Goal: Book appointment/travel/reservation

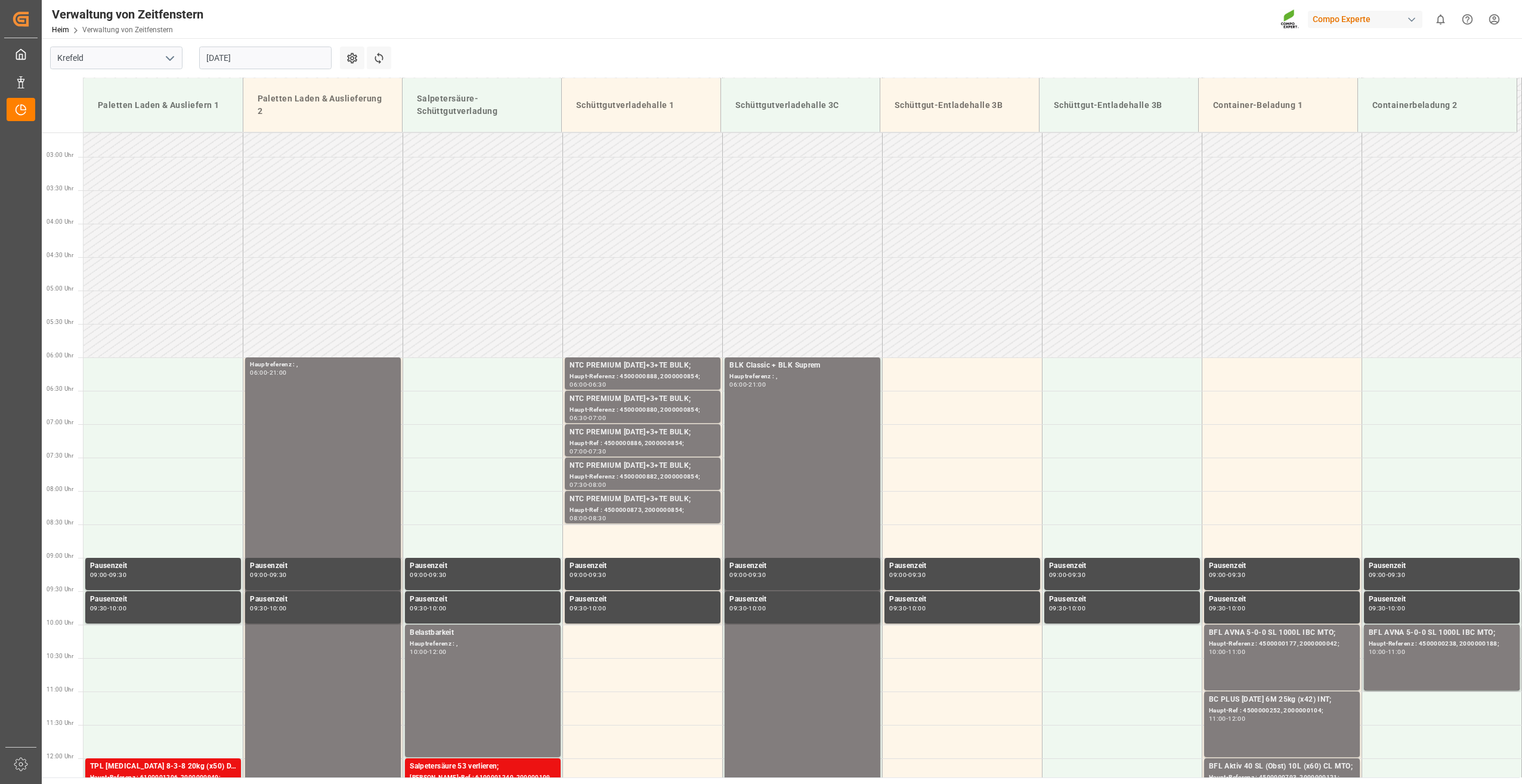
scroll to position [259, 0]
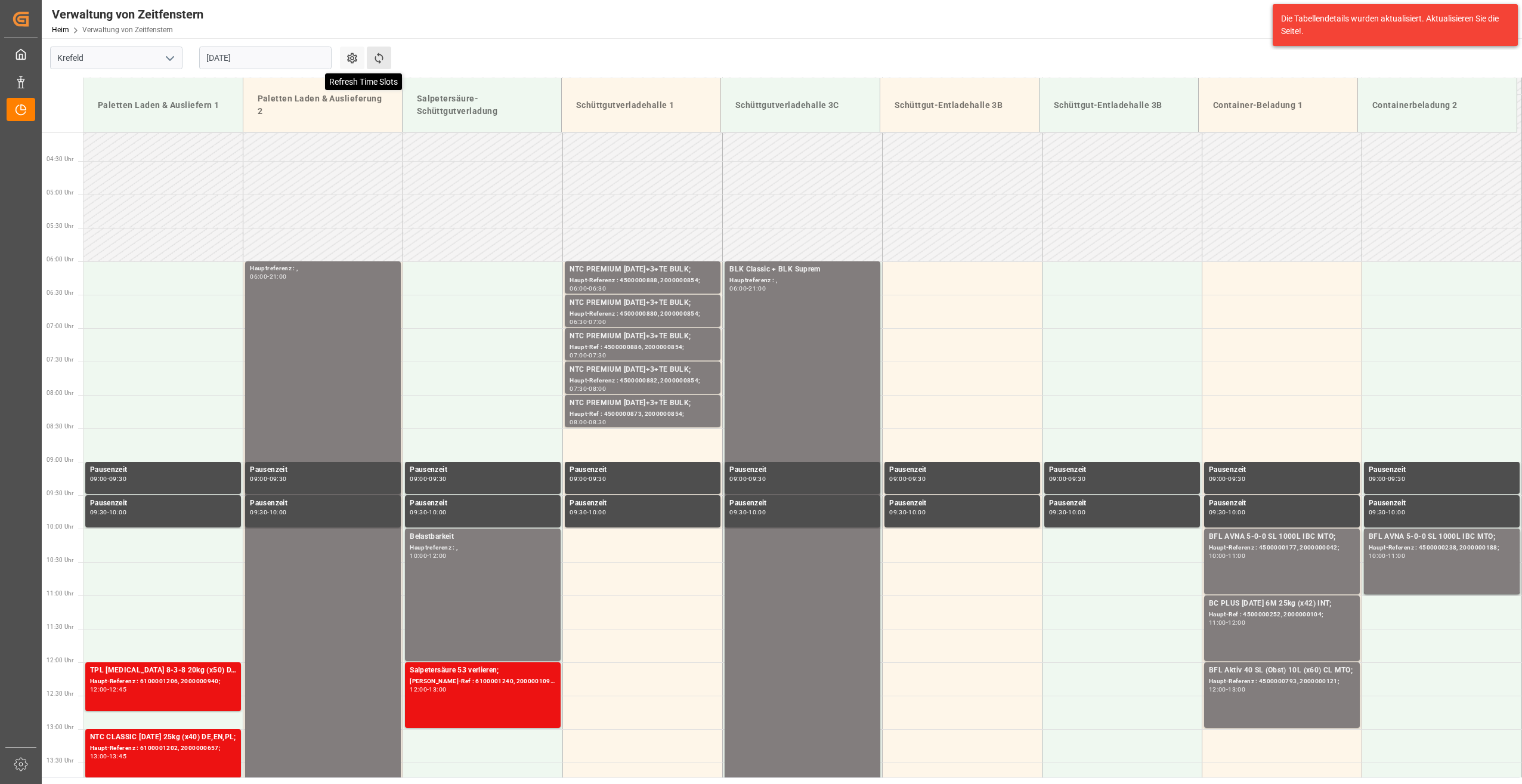
click at [380, 58] on icon at bounding box center [379, 58] width 13 height 13
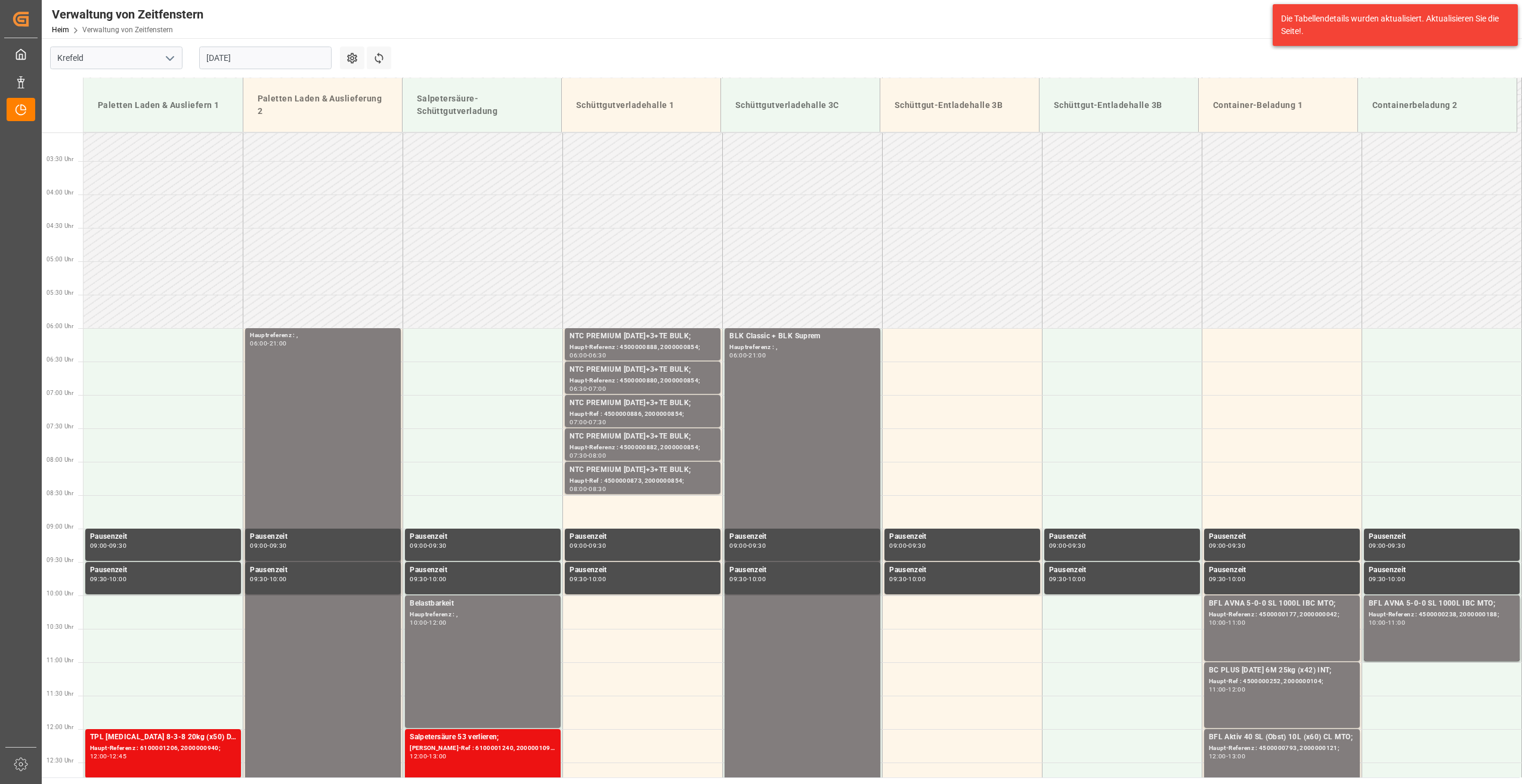
scroll to position [272, 0]
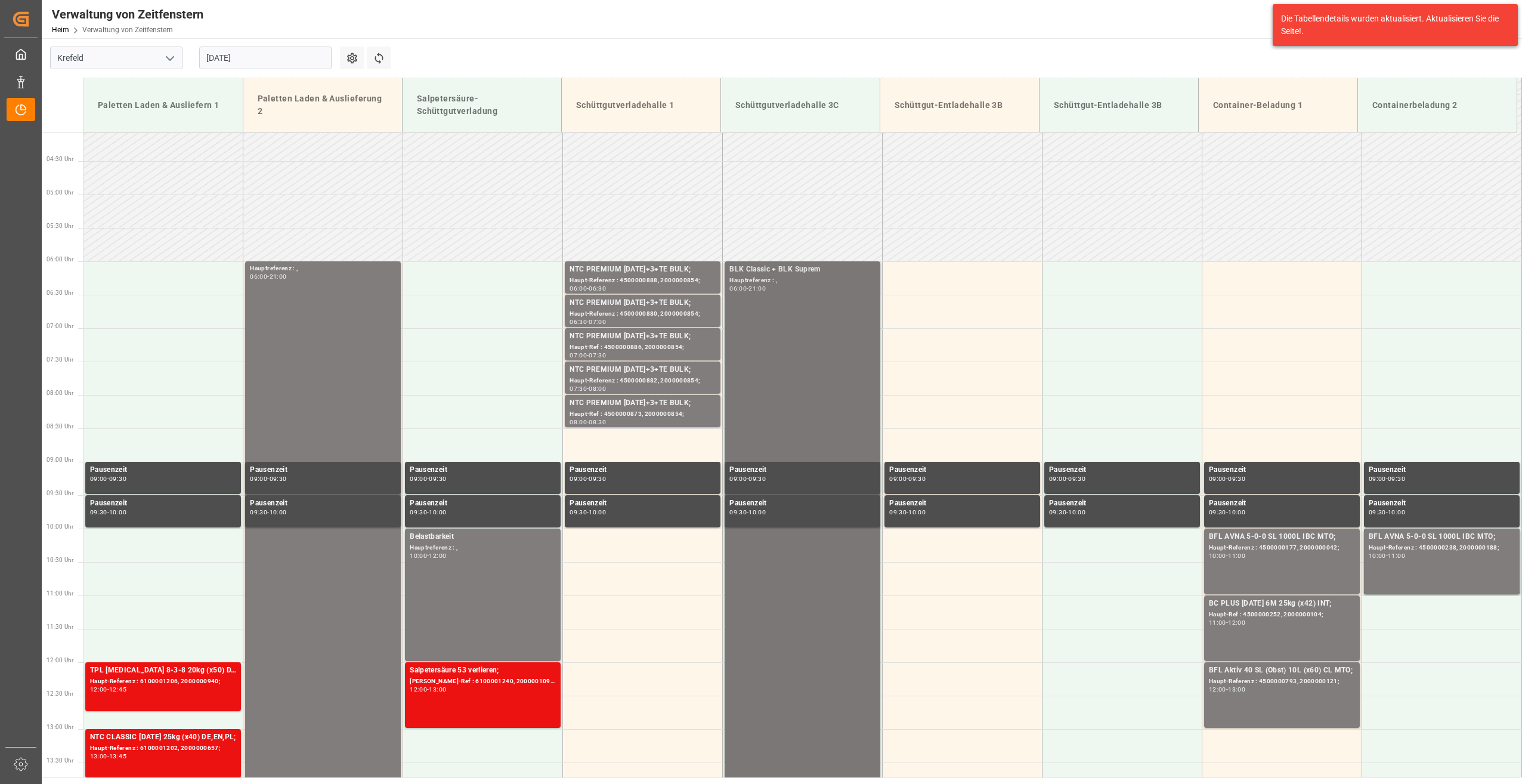
click at [811, 288] on div "06:00 - 21:00" at bounding box center [802, 289] width 146 height 7
click at [309, 55] on input "[DATE]" at bounding box center [265, 58] width 132 height 22
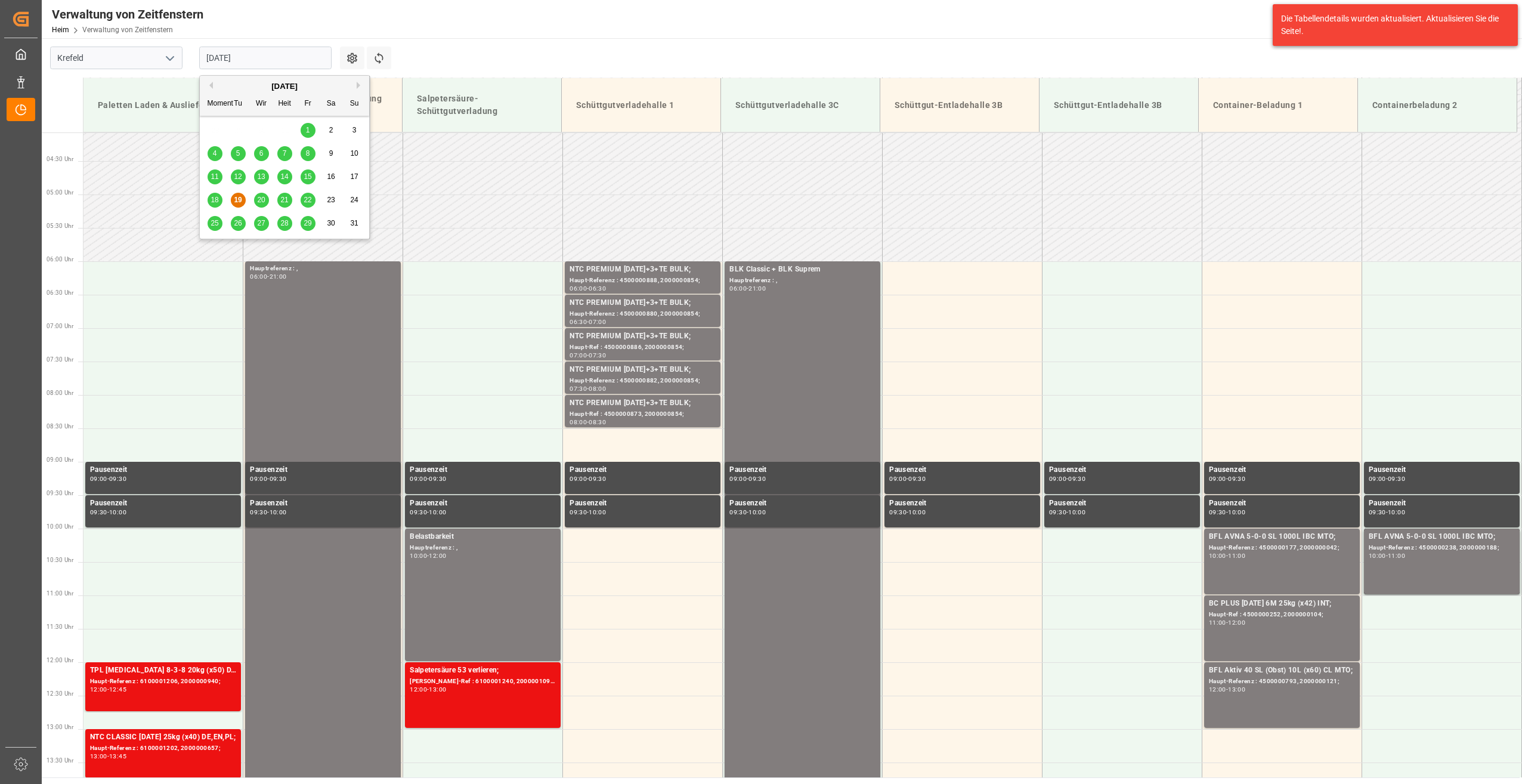
click at [257, 203] on span "20" at bounding box center [260, 200] width 8 height 9
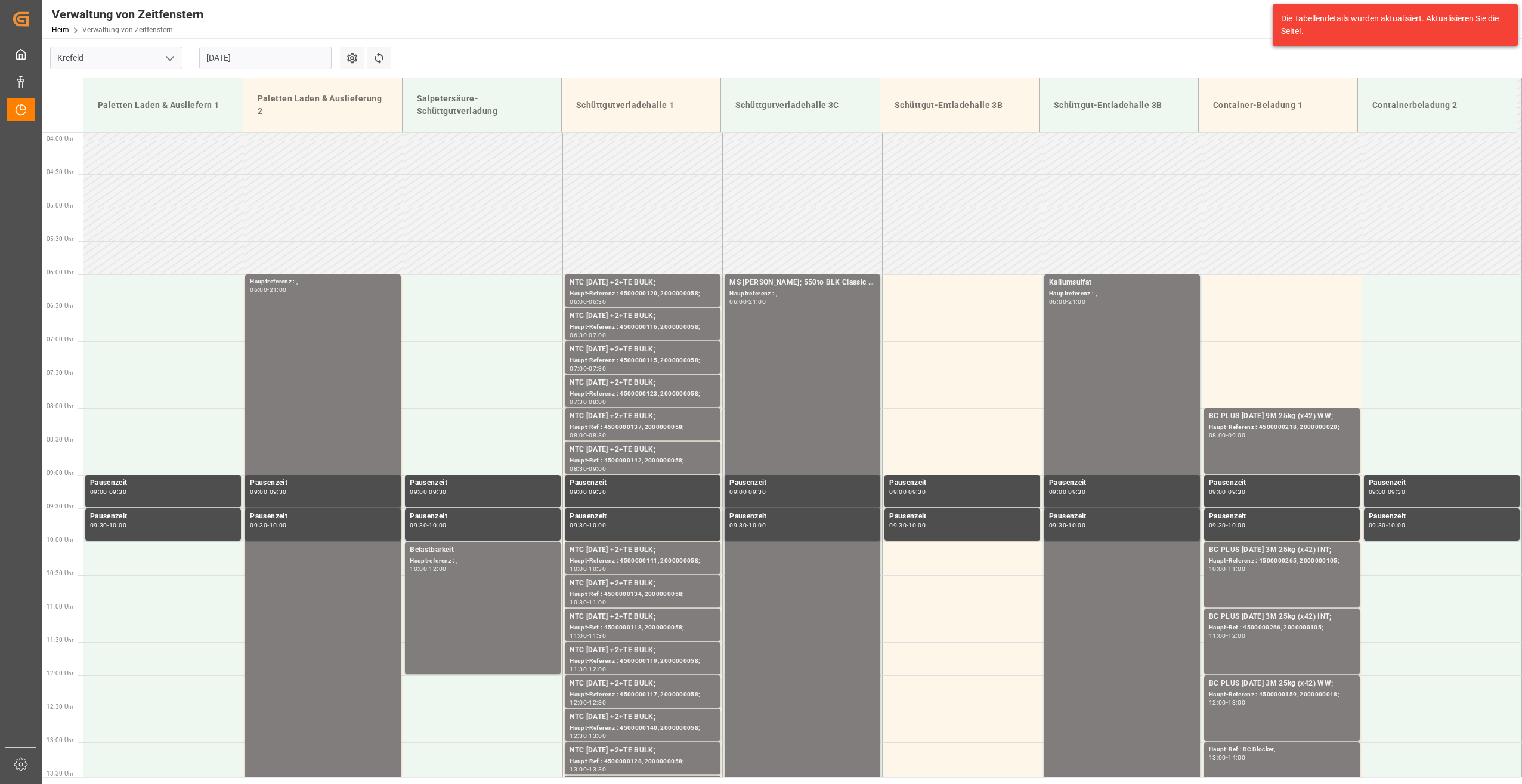
scroll to position [259, 0]
click at [378, 56] on icon at bounding box center [379, 58] width 13 height 13
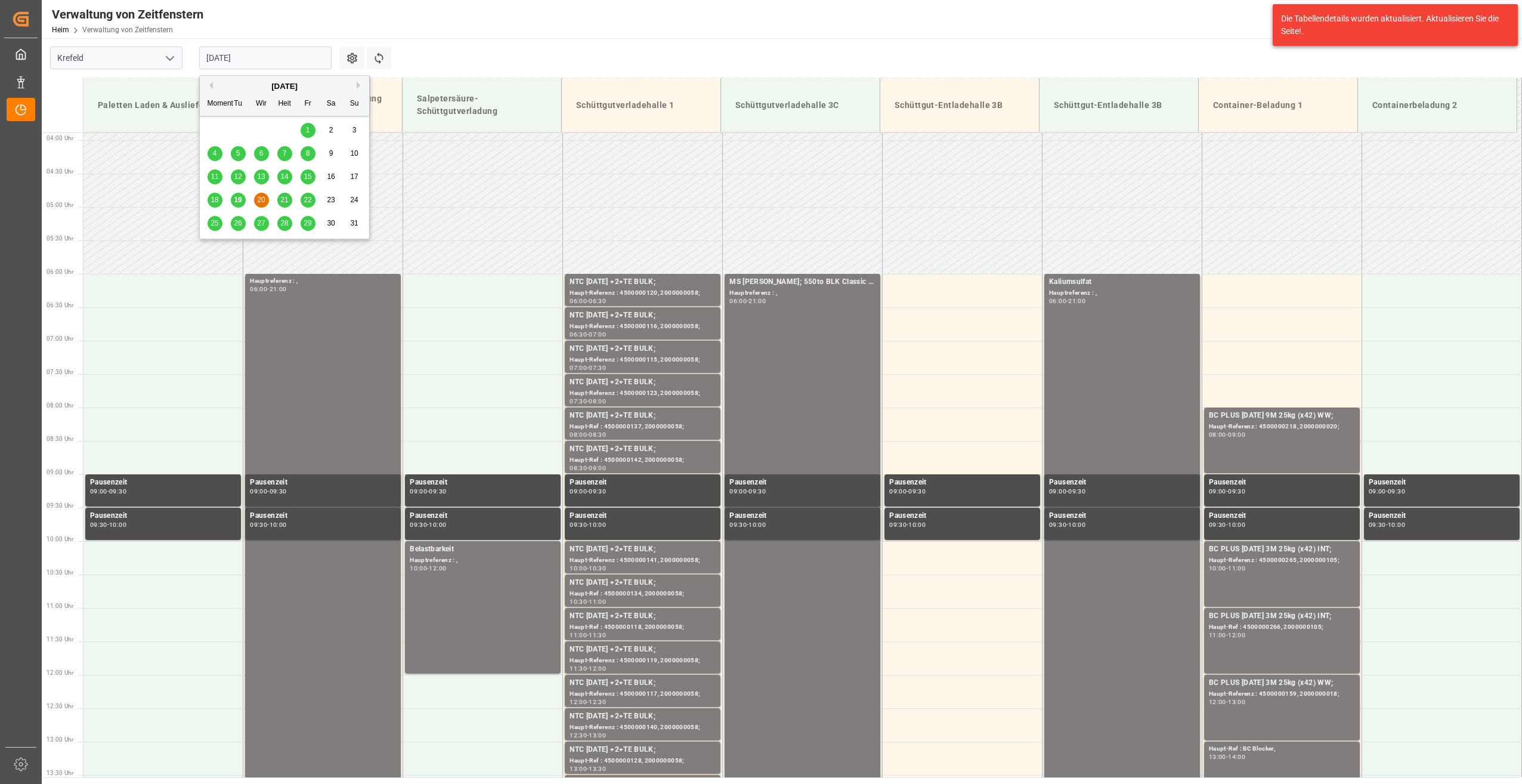
click at [277, 64] on input "20-08-2025" at bounding box center [265, 58] width 132 height 22
click at [284, 201] on span "21" at bounding box center [283, 200] width 8 height 9
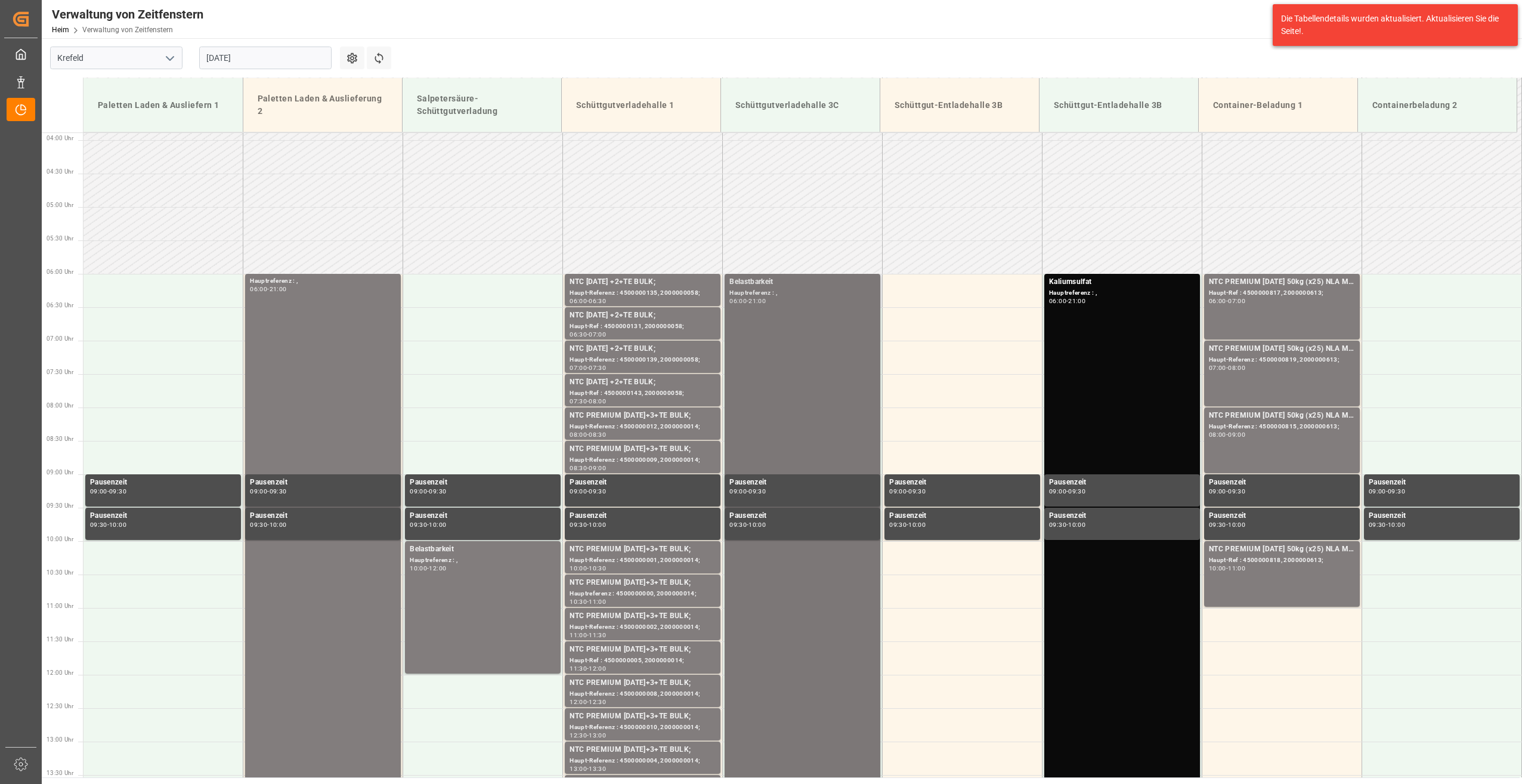
click at [796, 298] on div "06:00 - 21:00" at bounding box center [802, 301] width 146 height 7
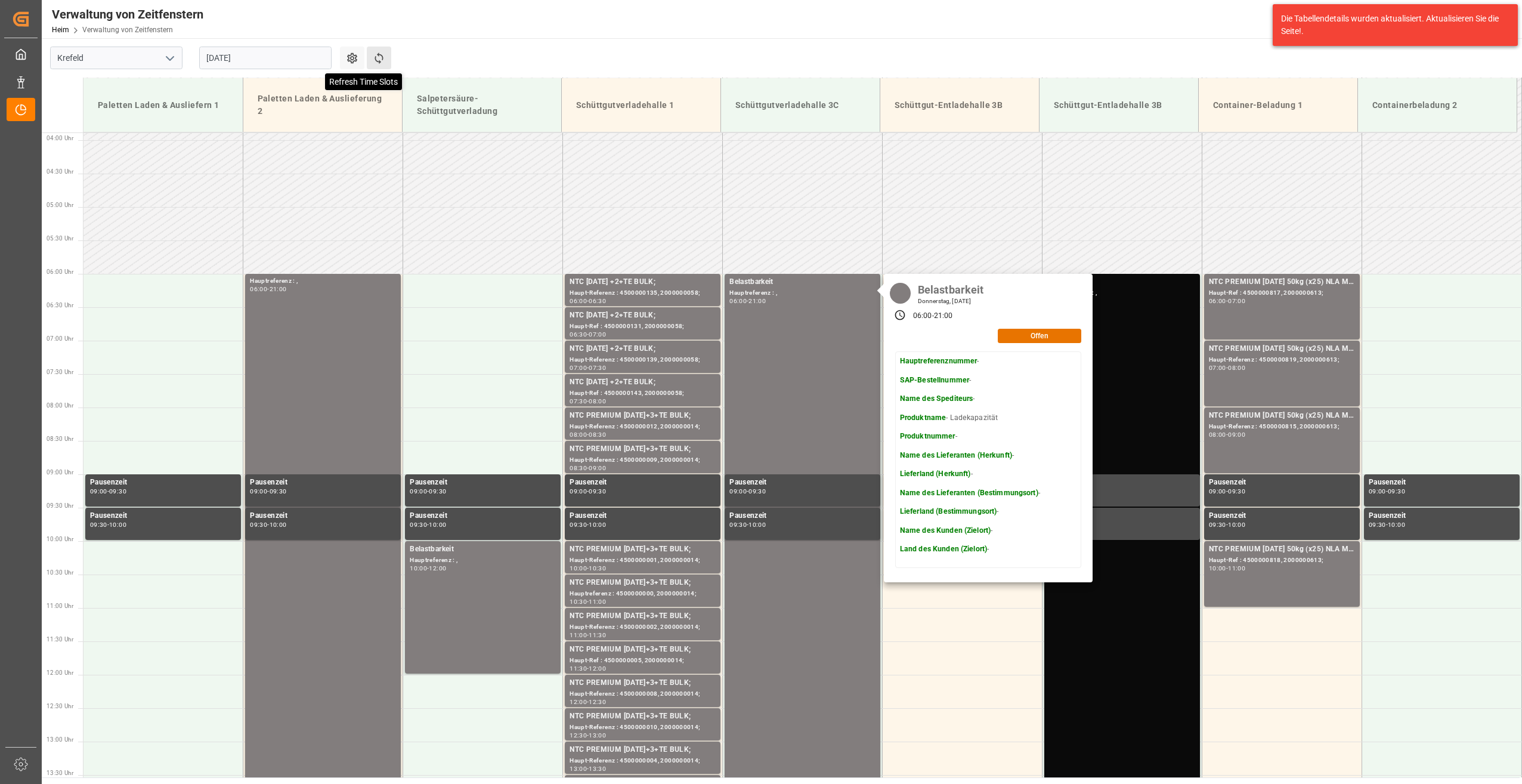
click at [380, 60] on icon at bounding box center [379, 58] width 13 height 13
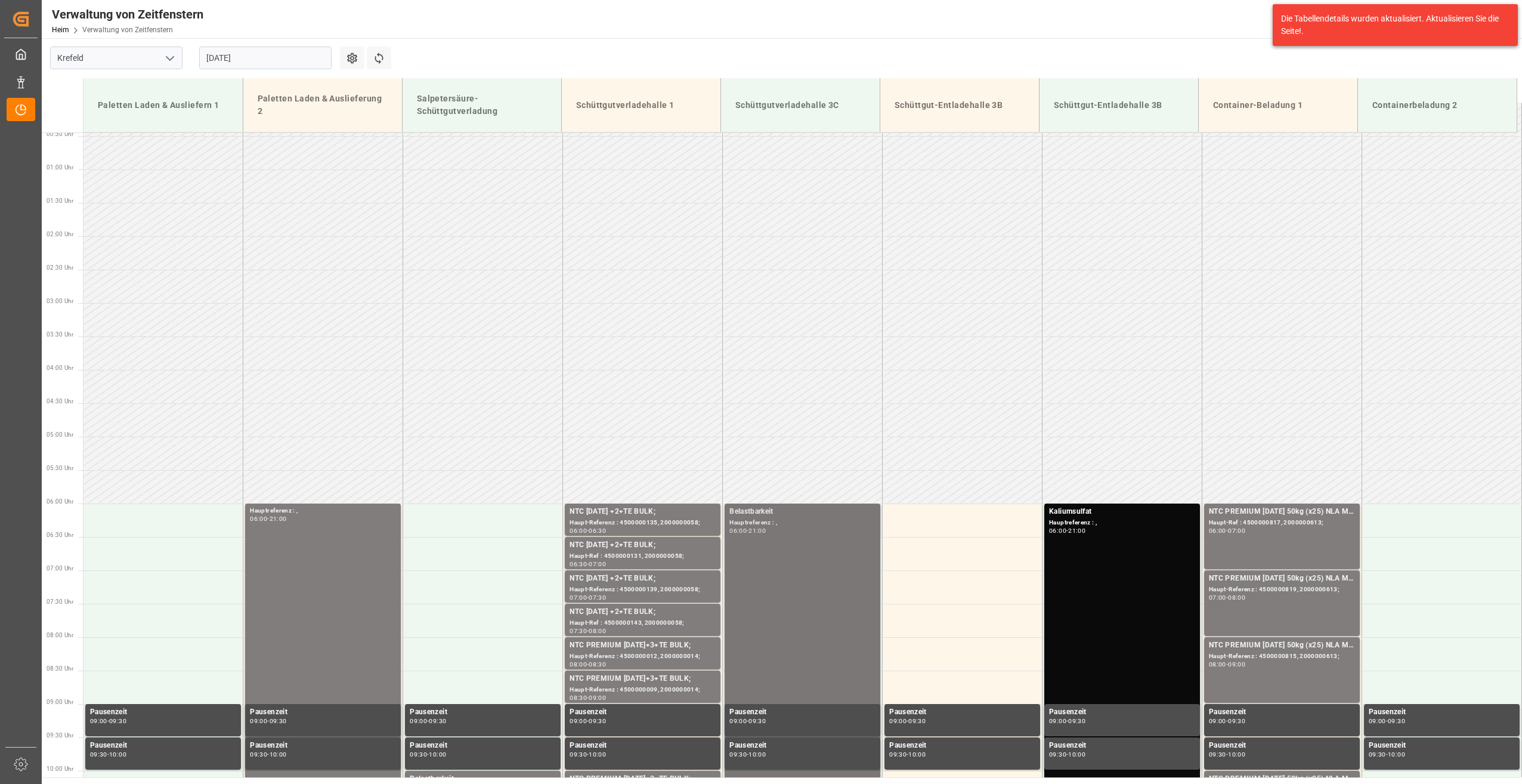
scroll to position [21, 0]
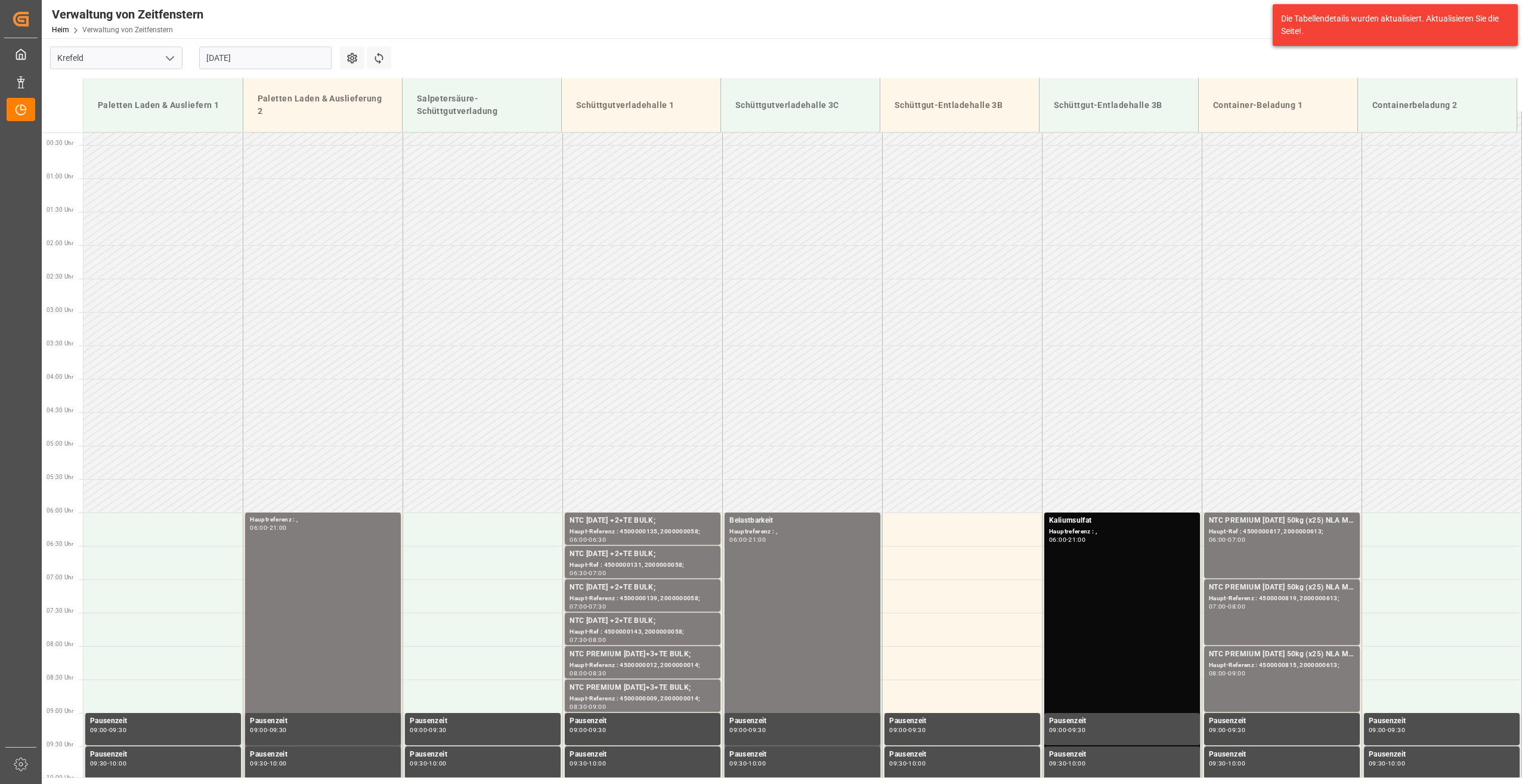
click at [269, 58] on input "21-08-2025" at bounding box center [265, 58] width 132 height 22
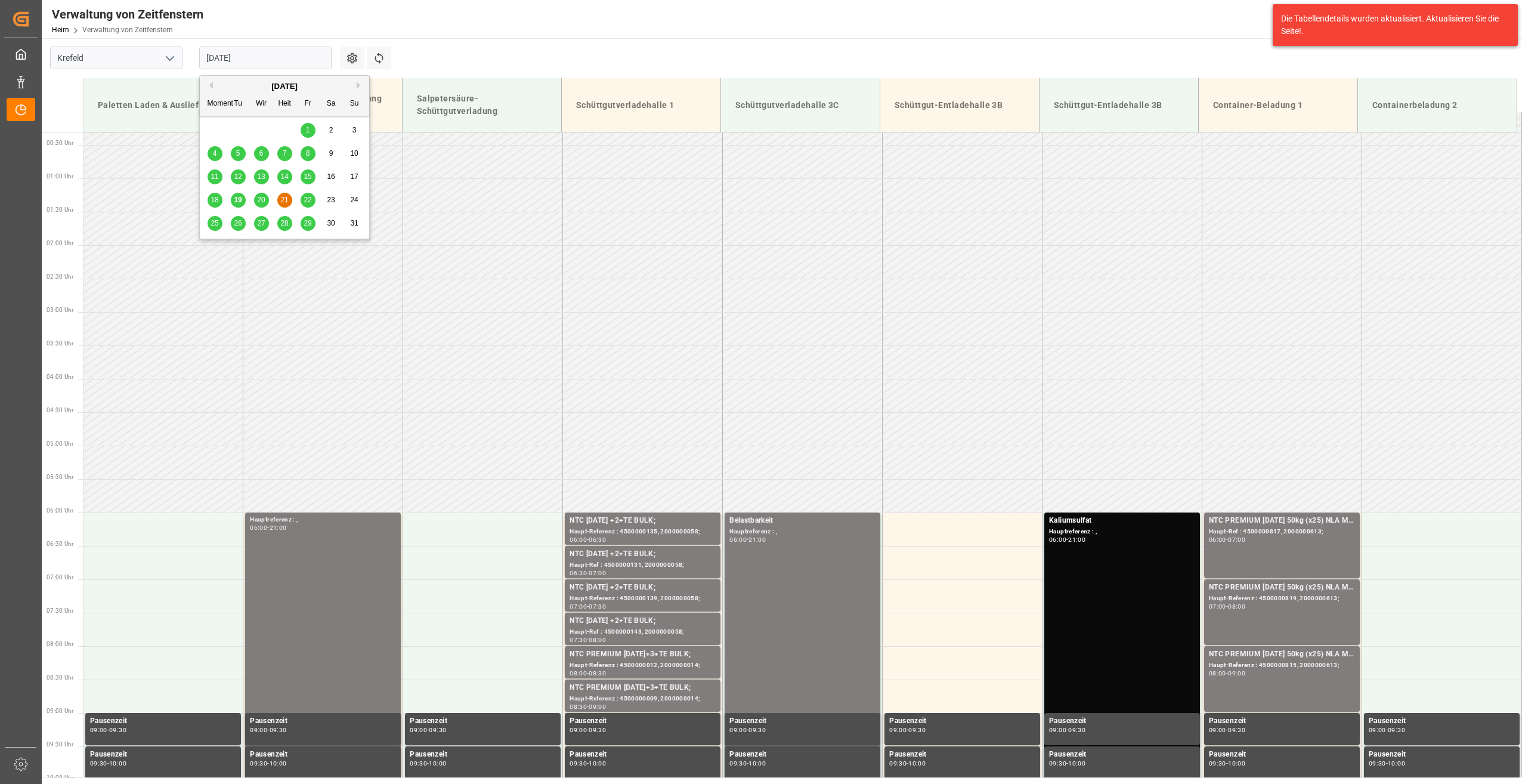
click at [239, 202] on span "19" at bounding box center [237, 200] width 8 height 9
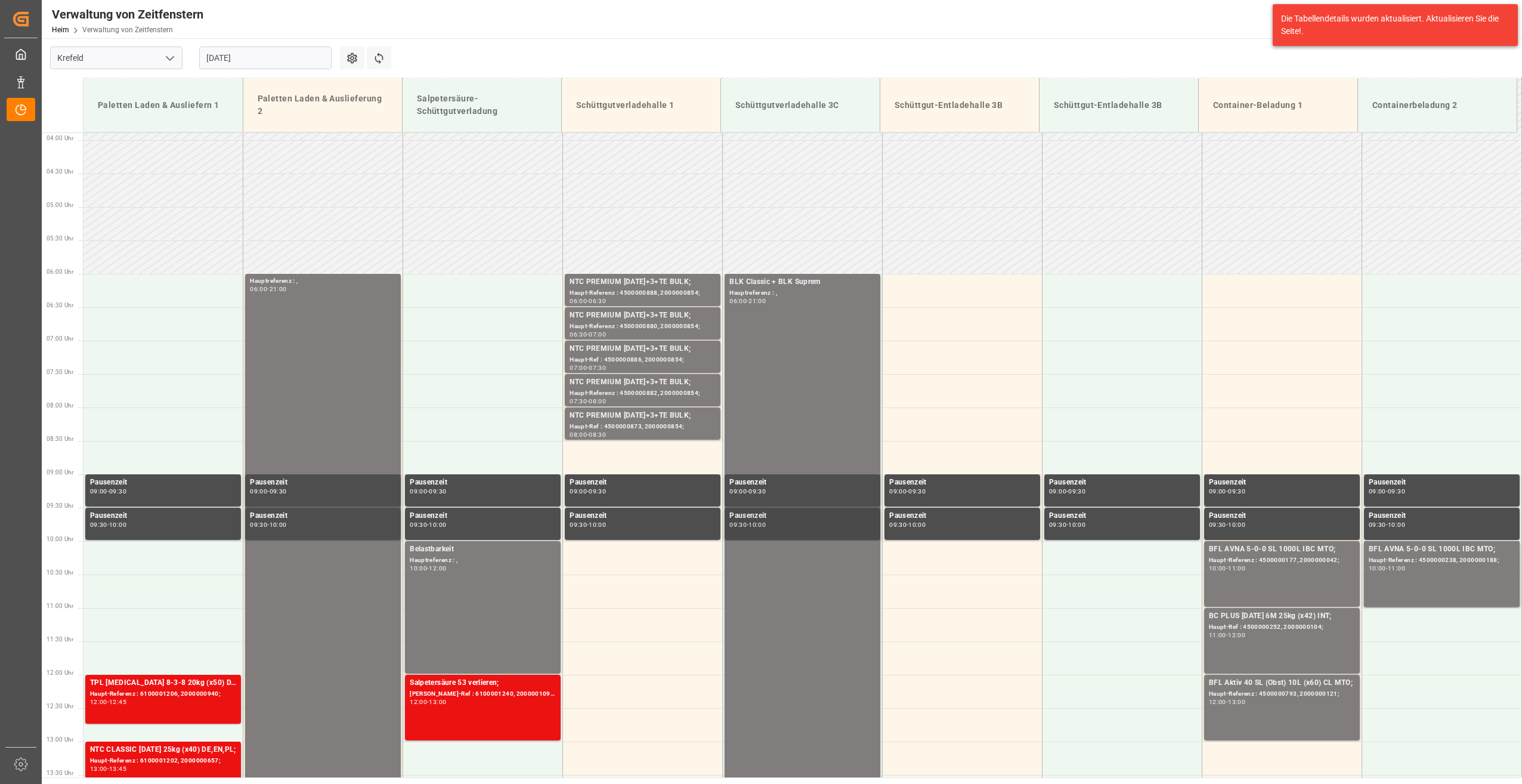
scroll to position [319, 0]
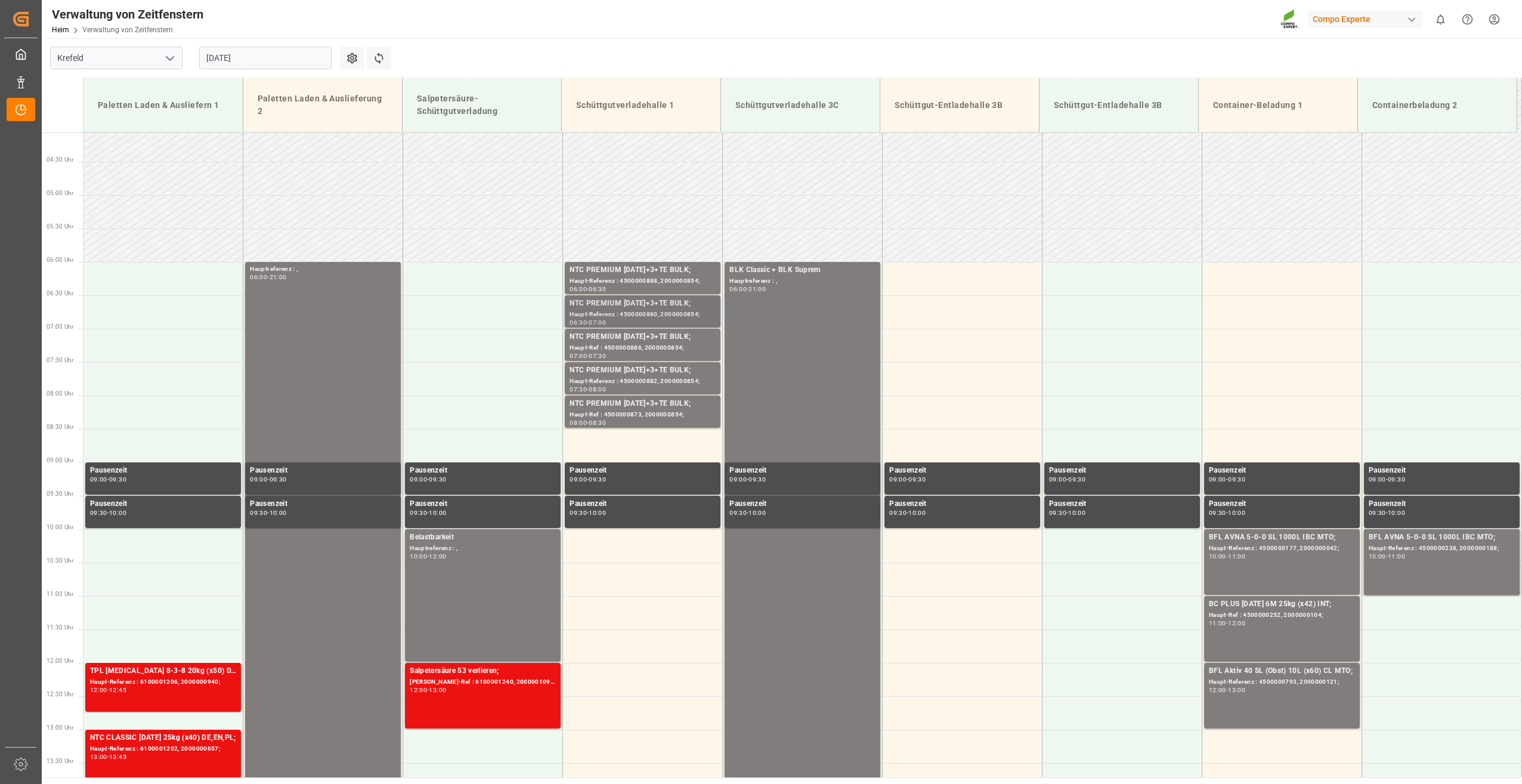
scroll to position [326, 0]
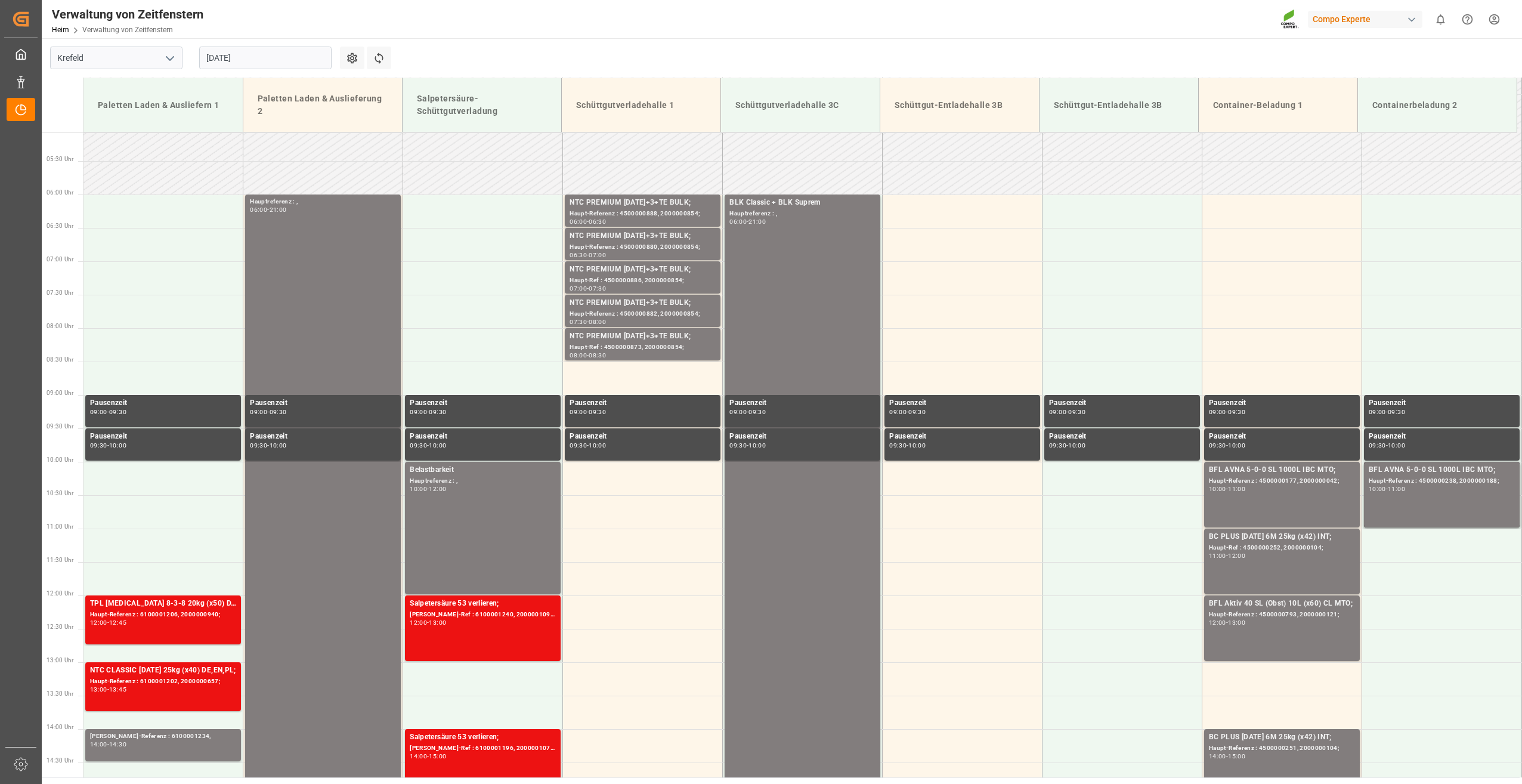
click at [304, 59] on input "[DATE]" at bounding box center [265, 58] width 132 height 22
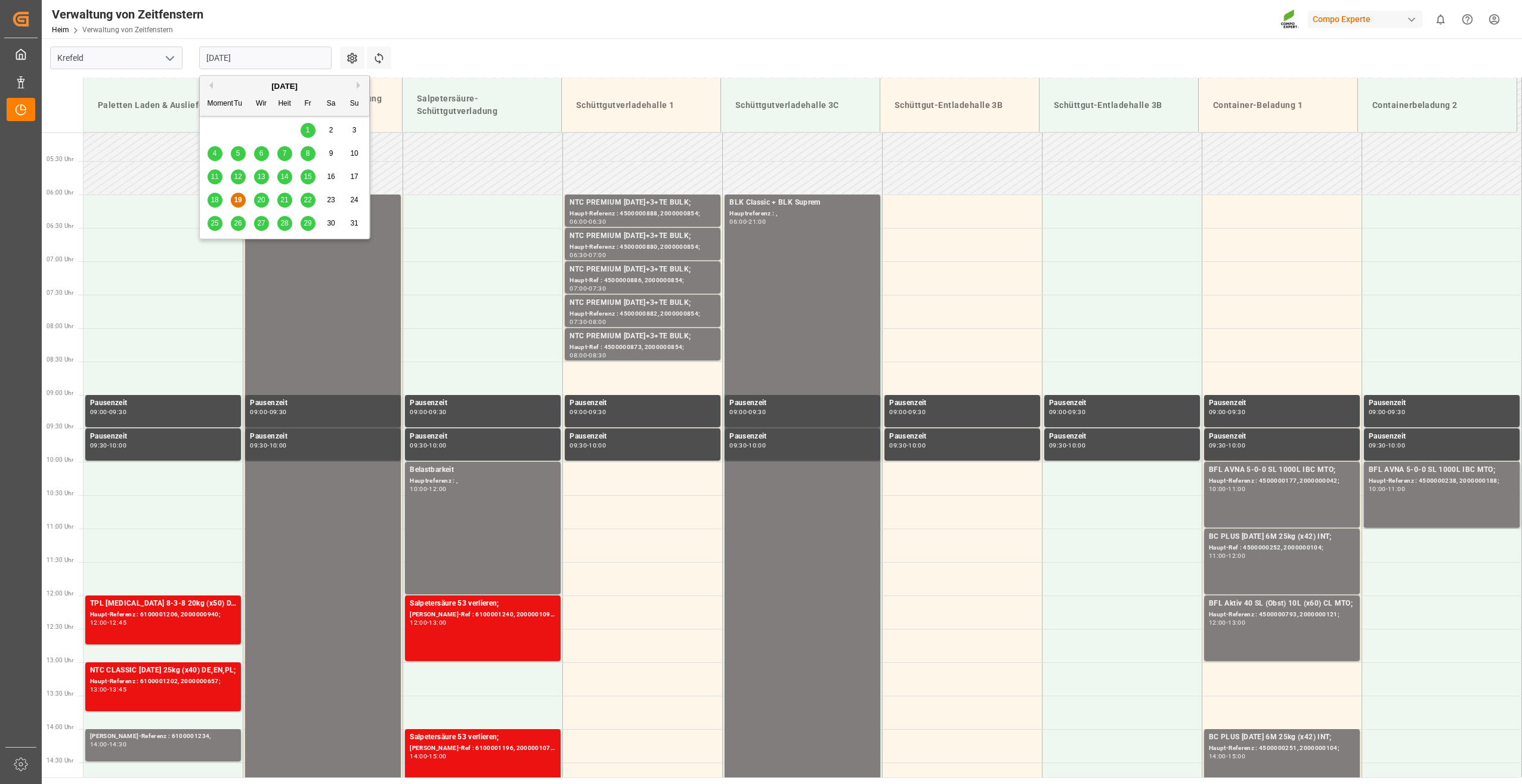
click at [212, 226] on span "25" at bounding box center [214, 223] width 8 height 9
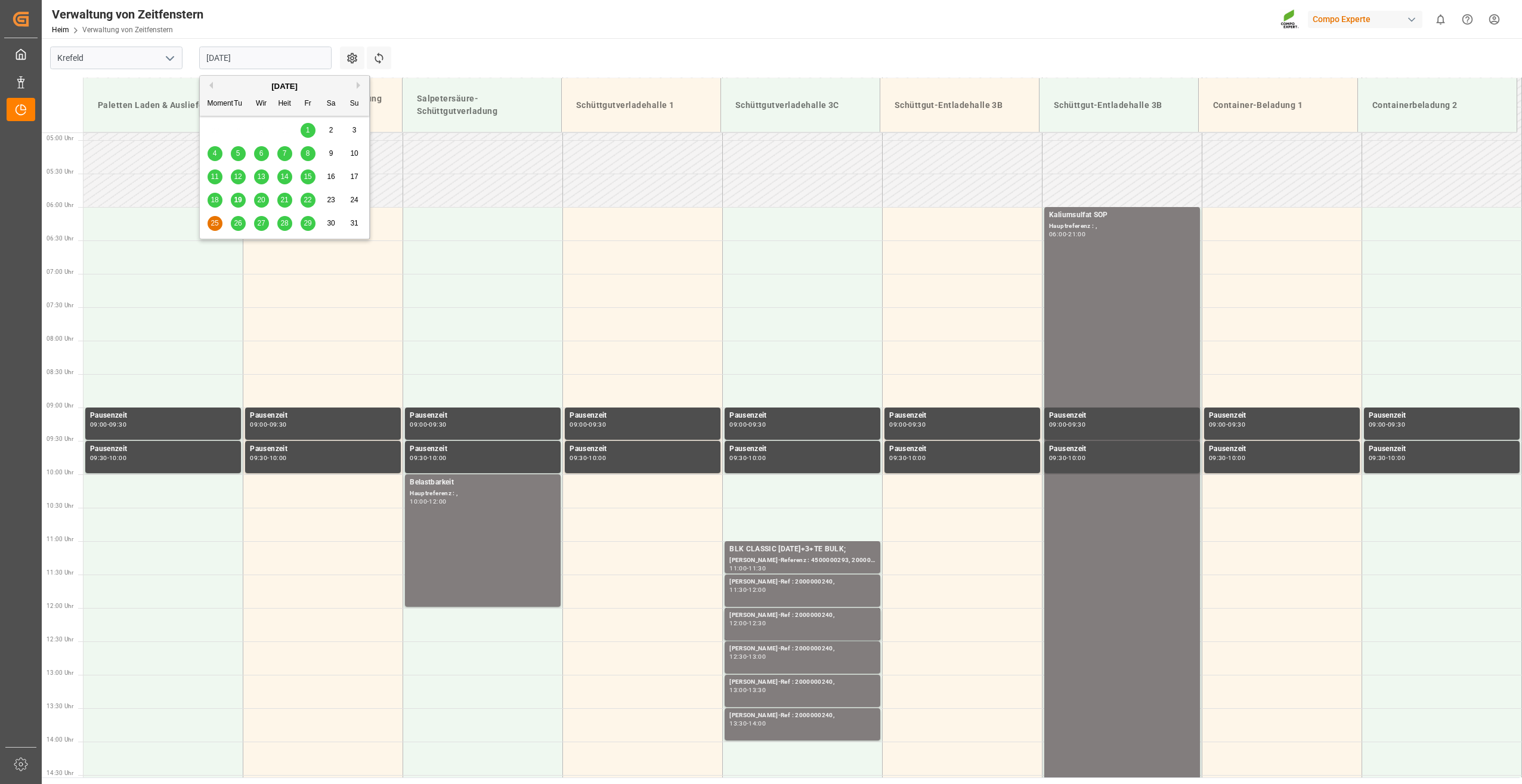
click at [265, 60] on input "[DATE]" at bounding box center [265, 58] width 132 height 22
click at [237, 222] on span "26" at bounding box center [237, 223] width 8 height 9
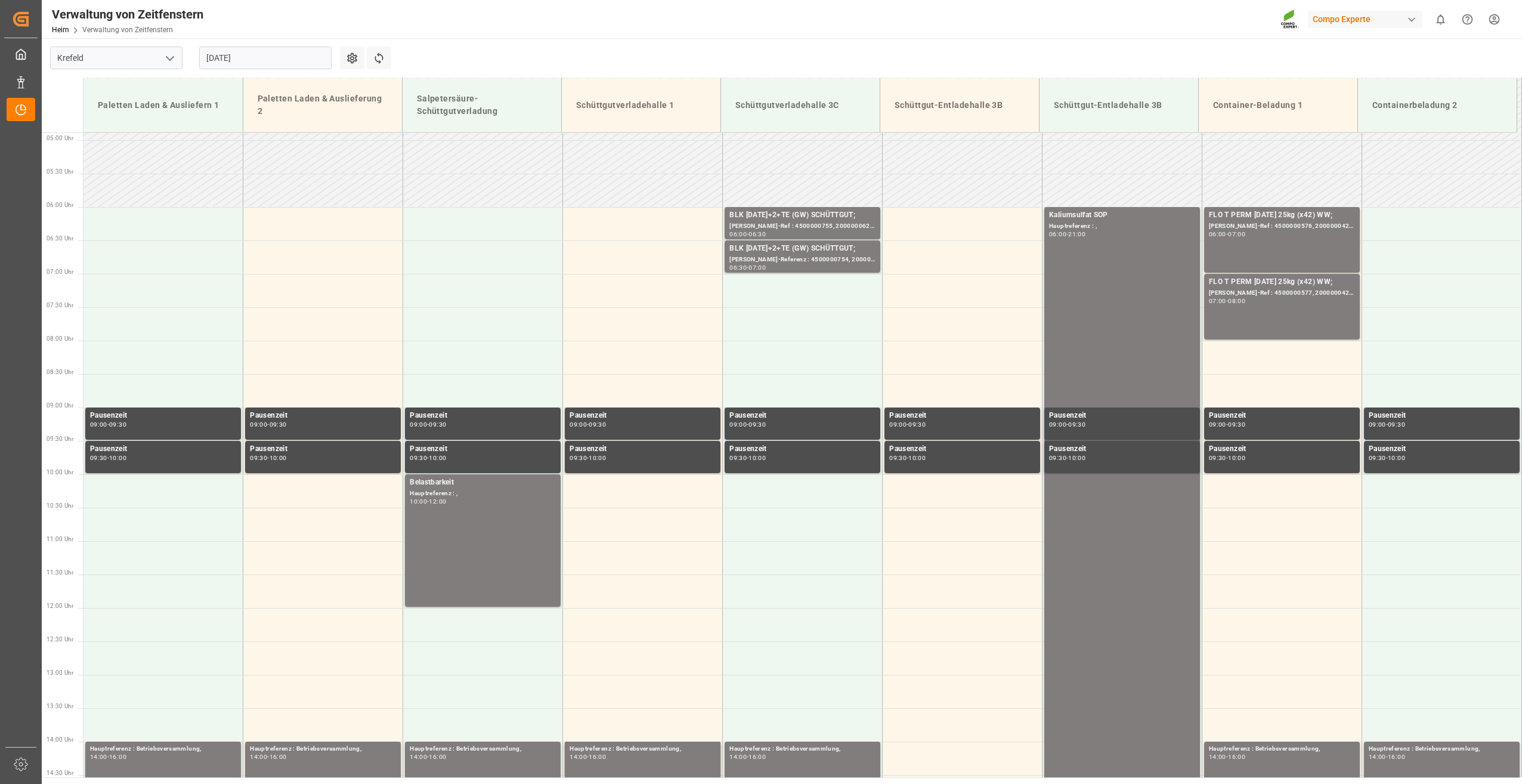
click at [285, 51] on input "[DATE]" at bounding box center [265, 58] width 132 height 22
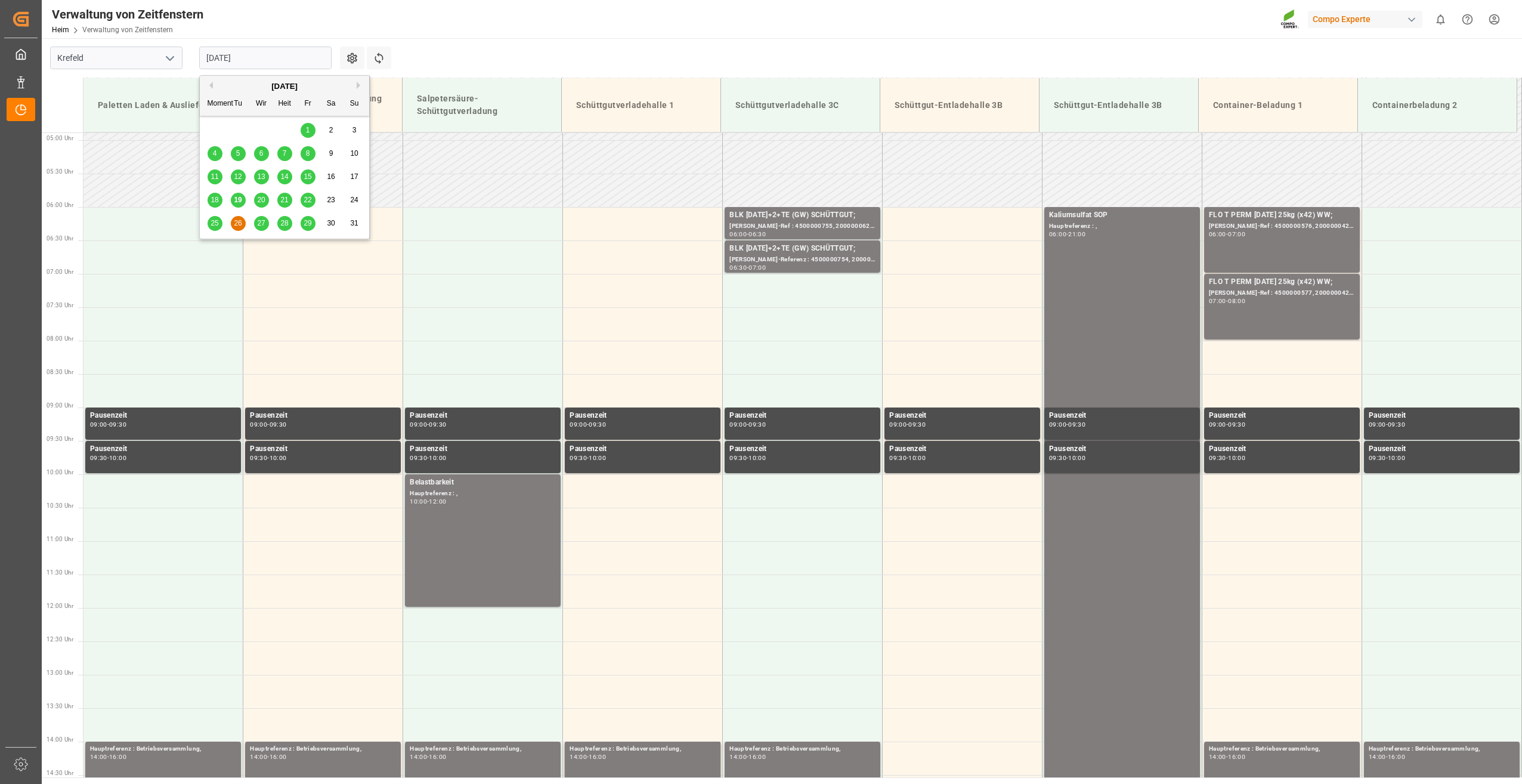
click at [259, 222] on span "27" at bounding box center [260, 223] width 8 height 9
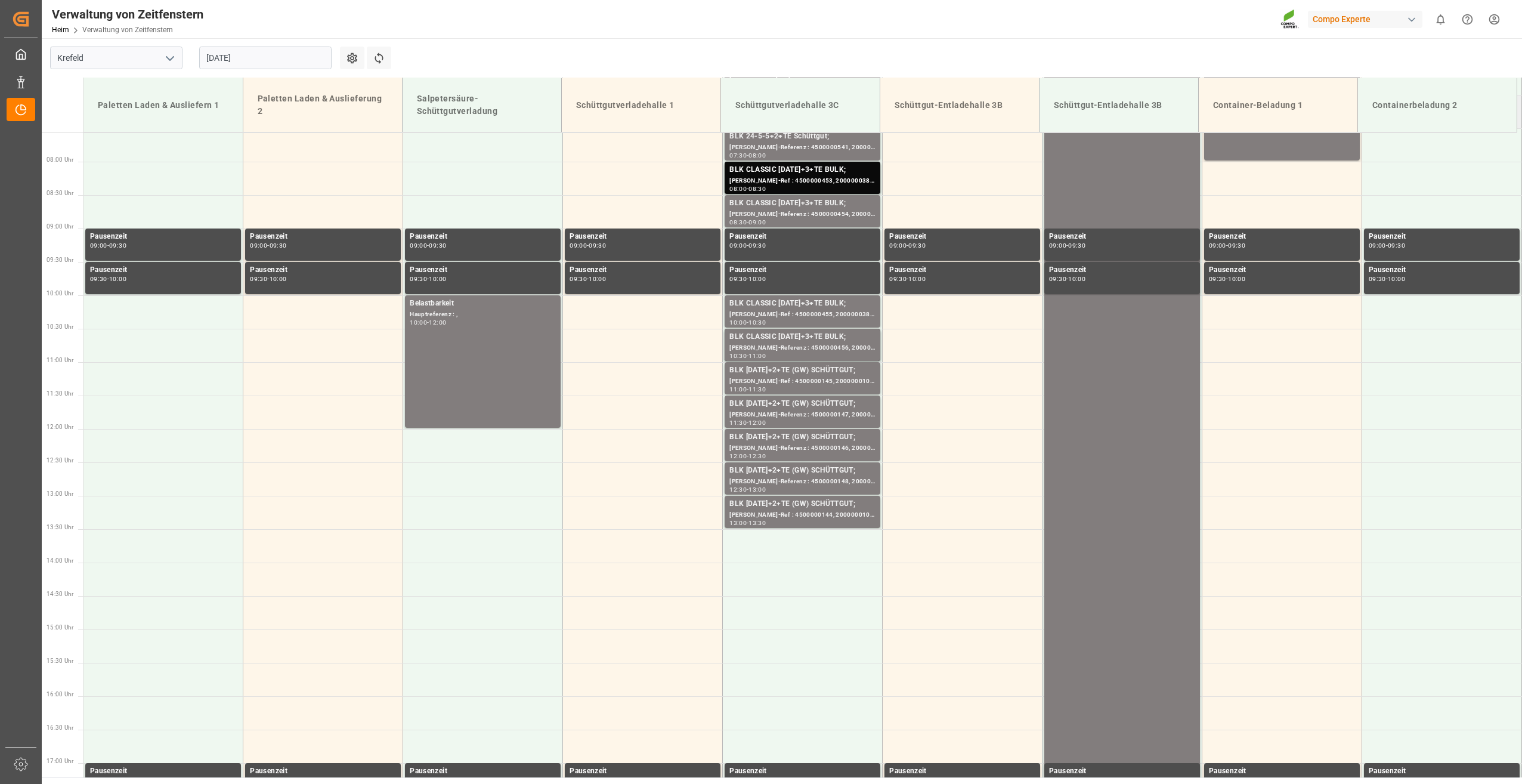
scroll to position [207, 0]
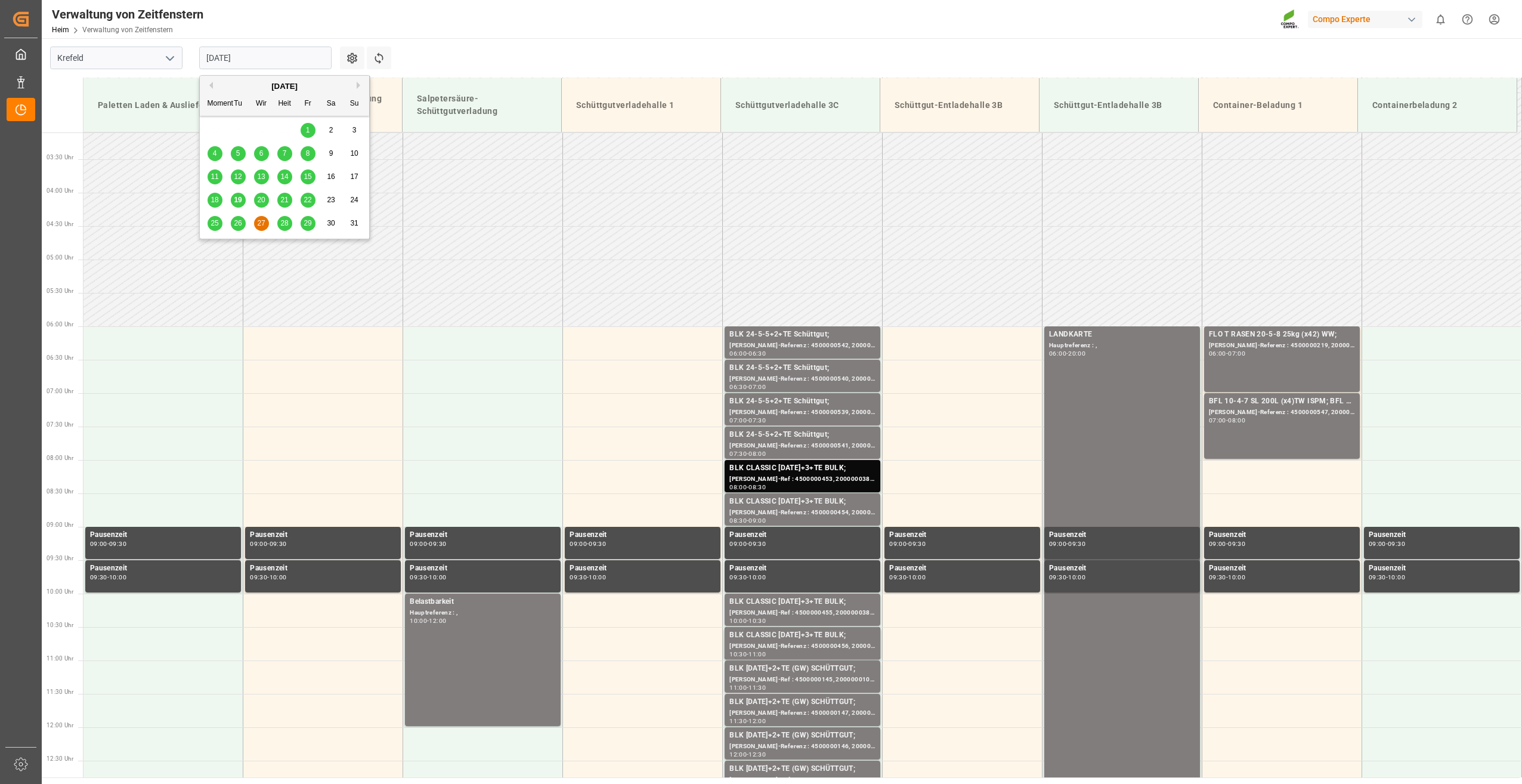
click at [306, 58] on input "[DATE]" at bounding box center [265, 58] width 132 height 22
click at [235, 204] on span "19" at bounding box center [237, 200] width 8 height 9
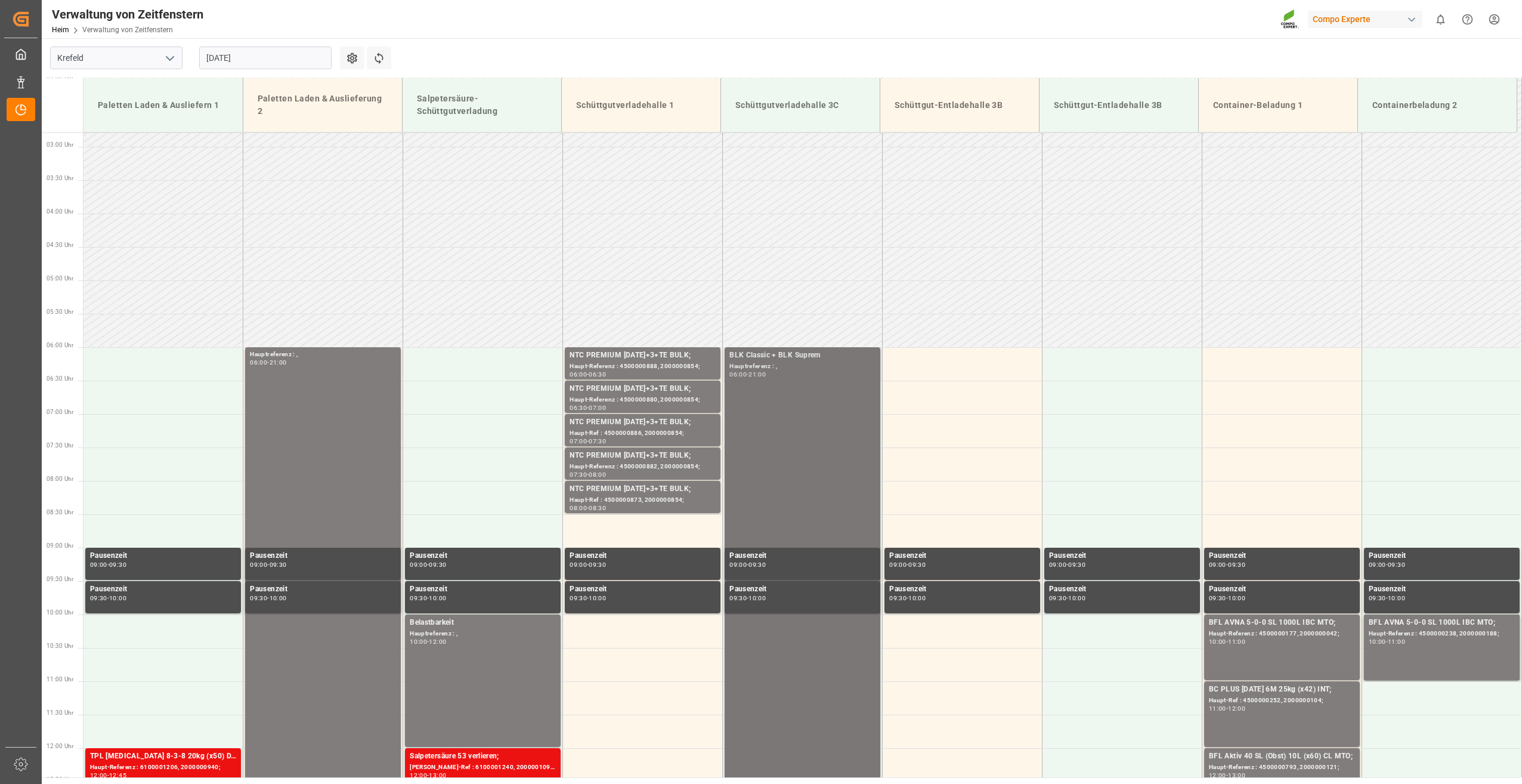
scroll to position [148, 0]
